Goal: Transaction & Acquisition: Purchase product/service

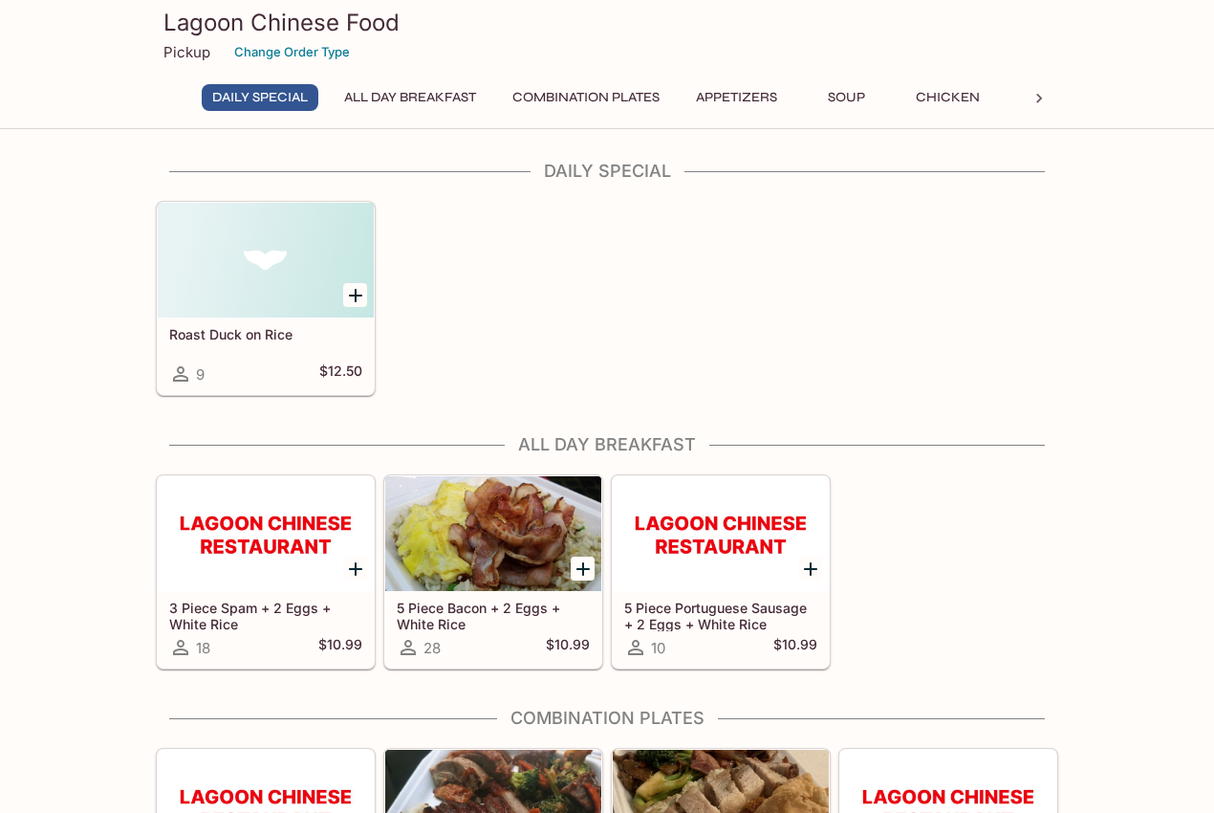
click at [242, 304] on div at bounding box center [266, 260] width 216 height 115
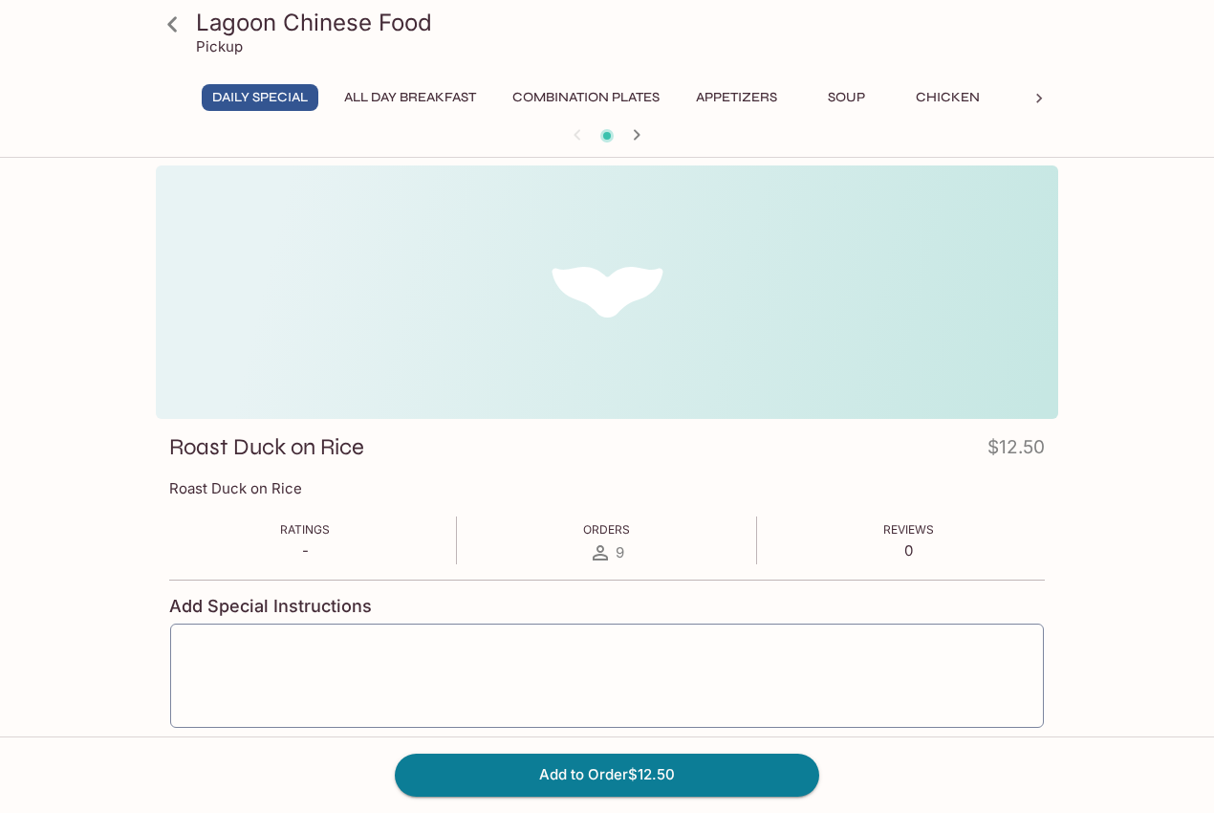
click at [180, 22] on icon at bounding box center [172, 24] width 33 height 33
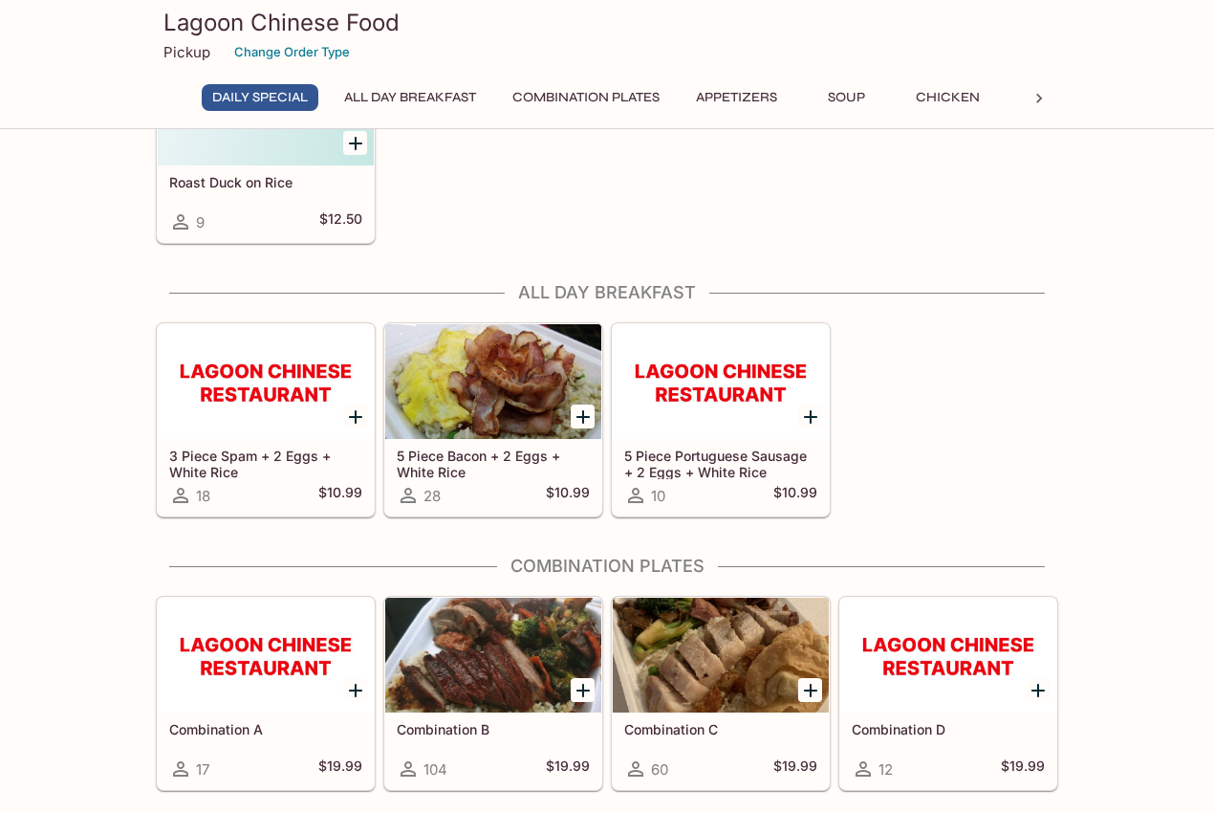
scroll to position [382, 0]
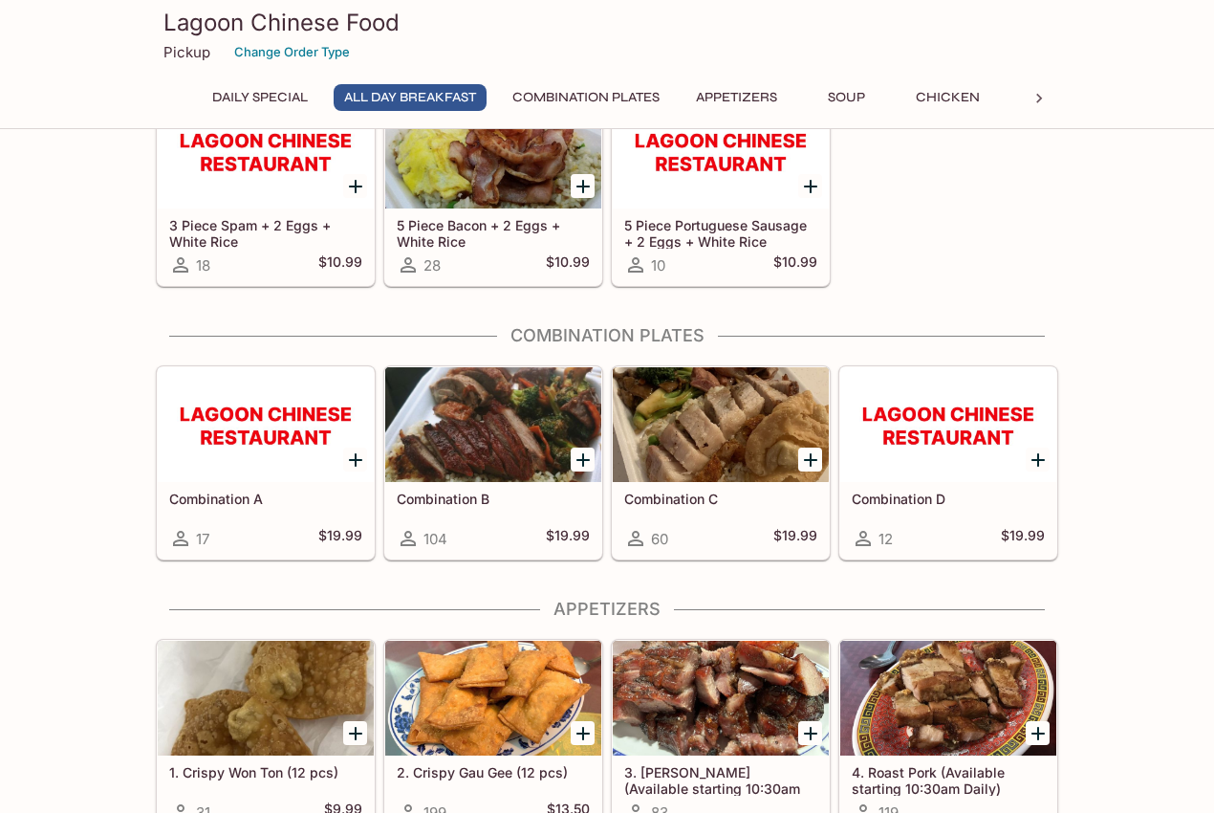
click at [721, 419] on div at bounding box center [721, 424] width 216 height 115
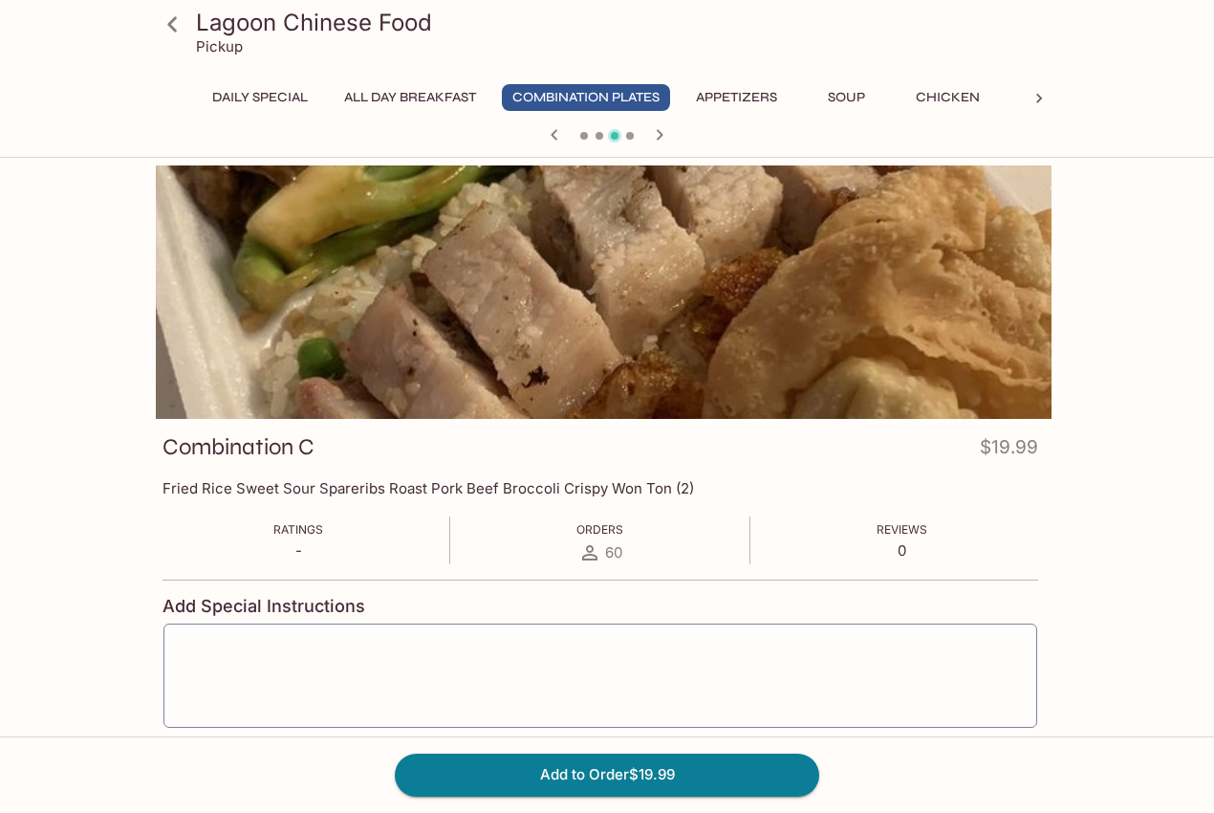
click at [693, 386] on div at bounding box center [600, 291] width 903 height 253
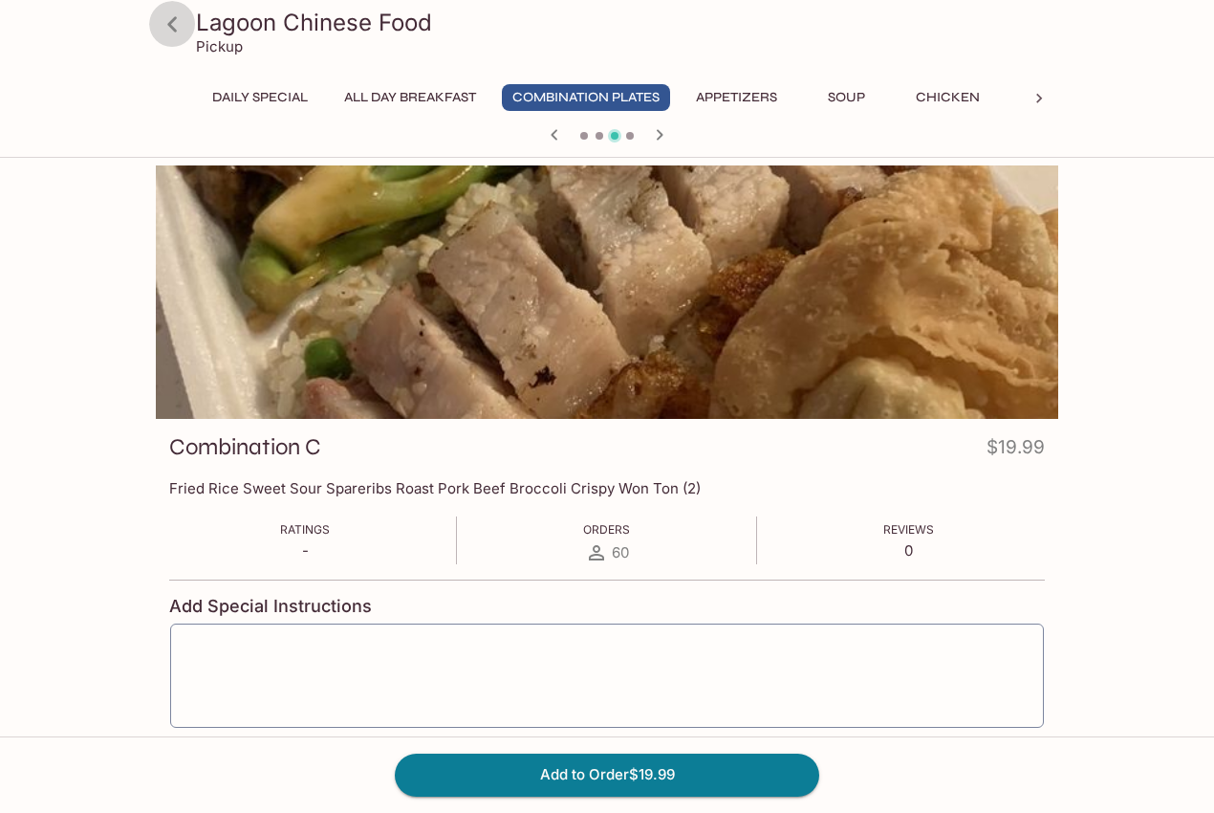
click at [184, 29] on icon at bounding box center [172, 24] width 33 height 33
